Goal: Information Seeking & Learning: Learn about a topic

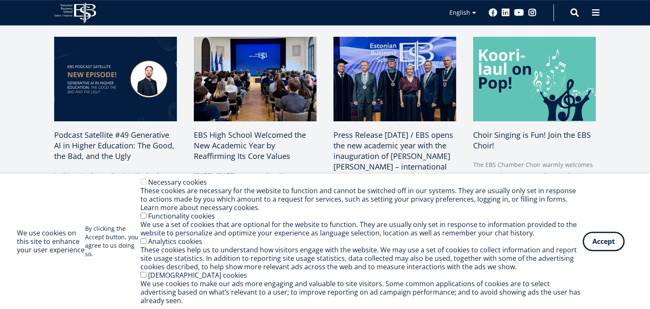
scroll to position [447, 0]
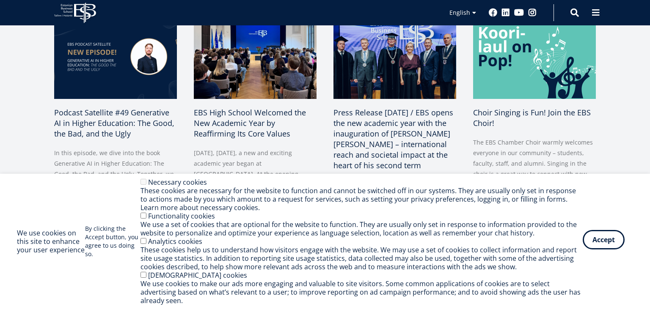
click at [593, 241] on button "Accept" at bounding box center [603, 239] width 42 height 19
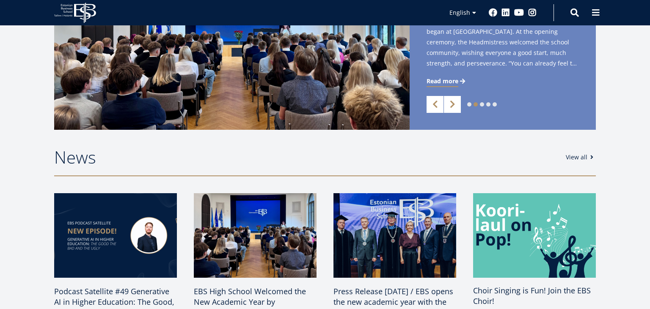
scroll to position [44, 0]
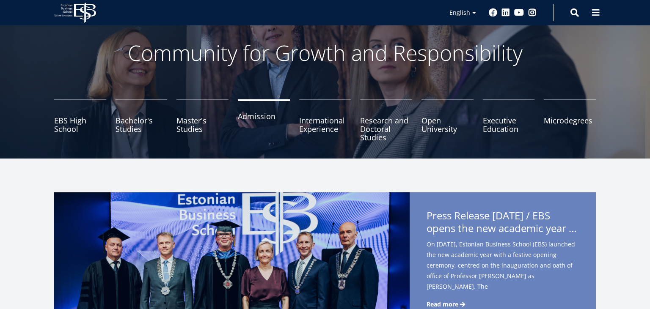
click at [260, 118] on link "Admission" at bounding box center [264, 120] width 52 height 42
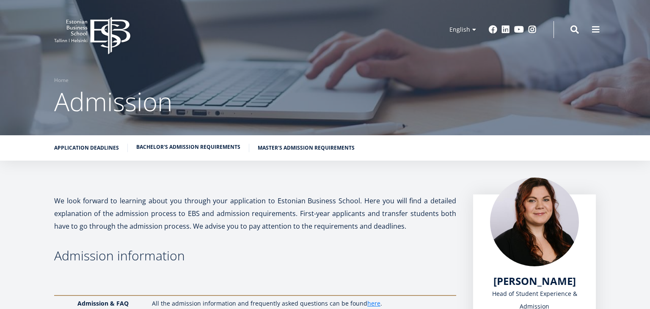
click at [184, 146] on link "Bachelor's admission requirements" at bounding box center [188, 147] width 104 height 8
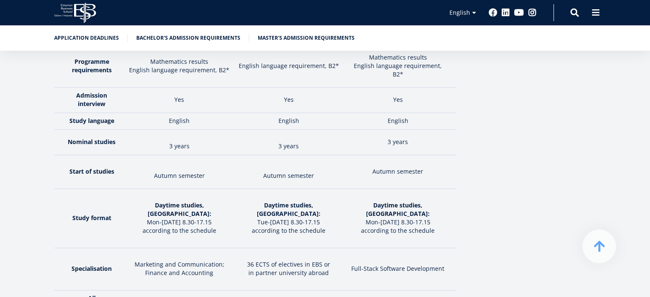
scroll to position [1199, 0]
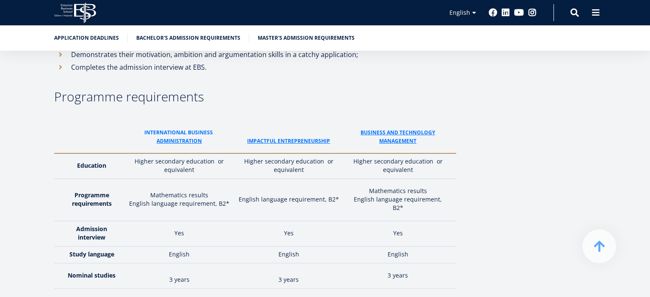
click at [186, 129] on link "International business" at bounding box center [179, 133] width 70 height 8
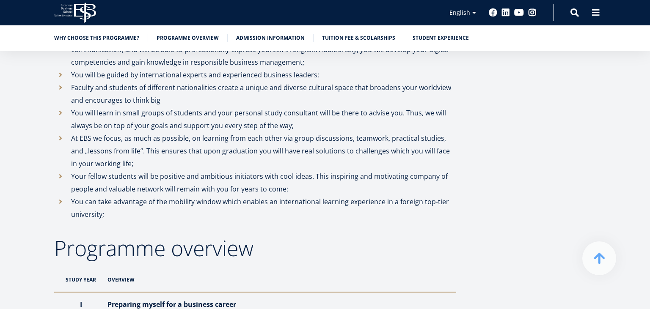
scroll to position [980, 0]
